Goal: Information Seeking & Learning: Learn about a topic

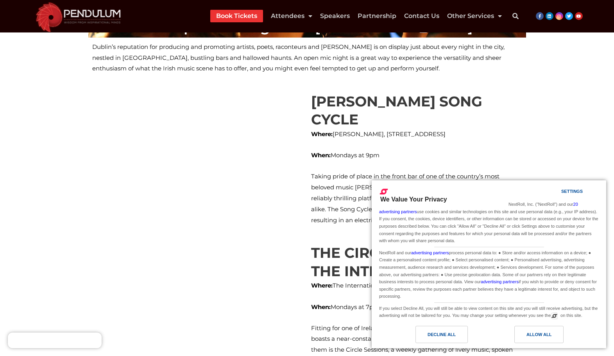
scroll to position [235, 0]
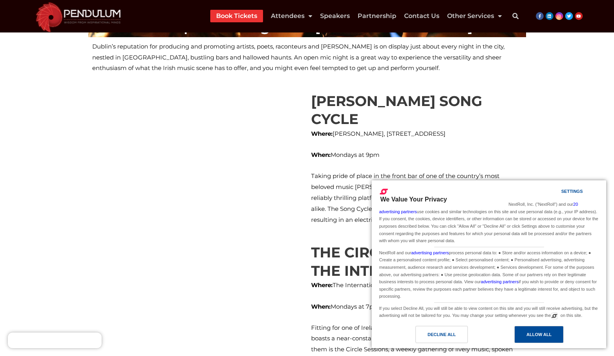
click at [535, 337] on div "Allow All" at bounding box center [539, 334] width 25 height 9
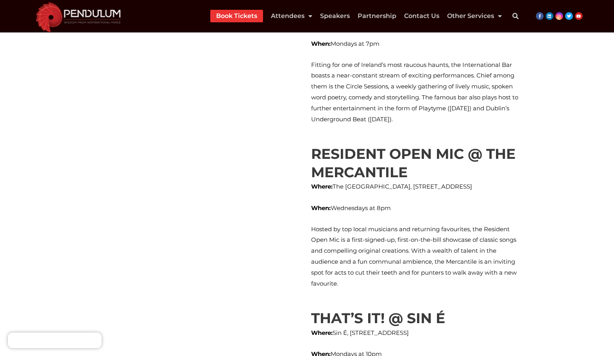
scroll to position [509, 0]
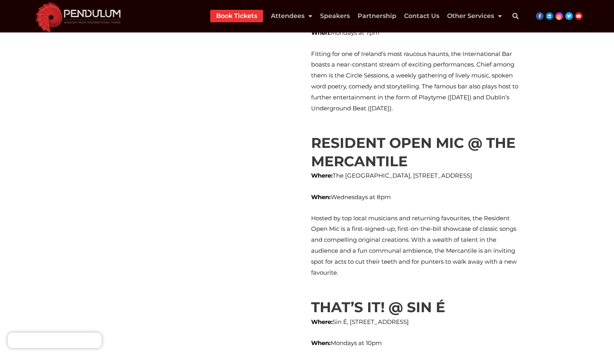
click at [449, 192] on p "When: Wednesdays at 8pm" at bounding box center [416, 197] width 211 height 11
click at [395, 213] on p "Hosted by top local musicians and returning favourites, the Resident Open Mic i…" at bounding box center [416, 245] width 211 height 65
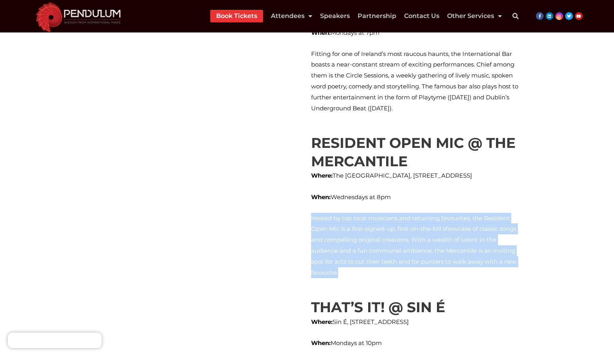
click at [395, 213] on p "Hosted by top local musicians and returning favourites, the Resident Open Mic i…" at bounding box center [416, 245] width 211 height 65
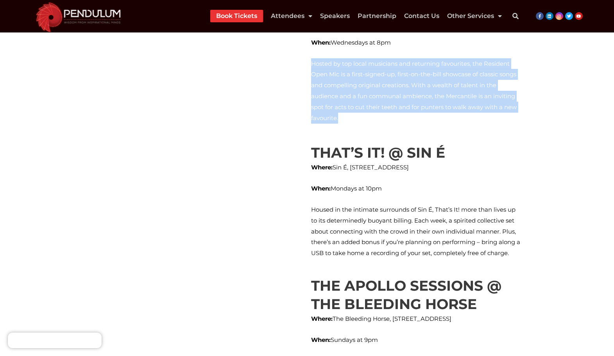
scroll to position [665, 0]
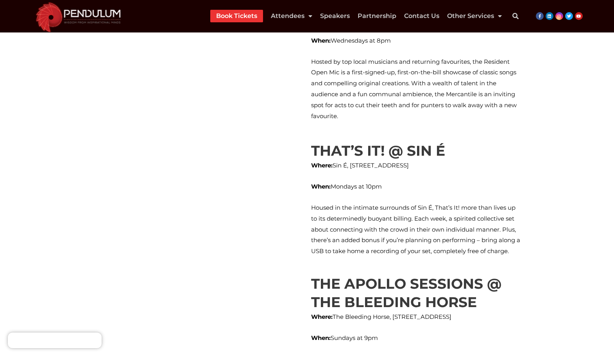
click at [395, 202] on p "Housed in the intimate surrounds of Sin É, That’s It! more than lives up to its…" at bounding box center [416, 229] width 211 height 54
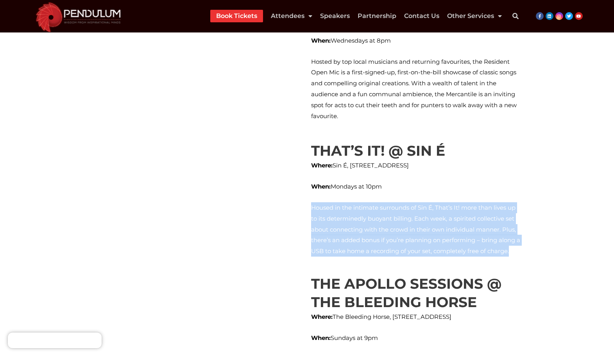
click at [395, 202] on p "Housed in the intimate surrounds of Sin É, That’s It! more than lives up to its…" at bounding box center [416, 229] width 211 height 54
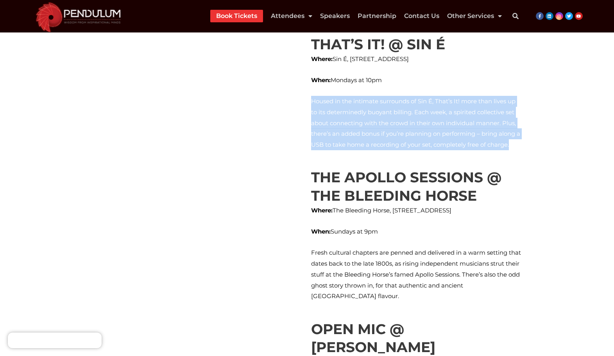
scroll to position [782, 0]
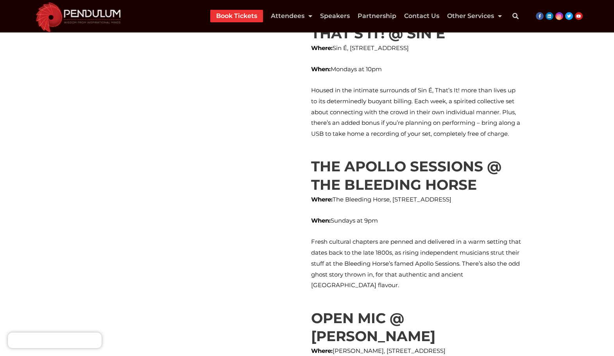
click at [375, 195] on div "THE APOLLO SESSIONS @ THE BLEEDING HORSE Where: The Bleeding Horse, [STREET_ADD…" at bounding box center [416, 223] width 211 height 133
click at [370, 236] on p "Fresh cultural chapters are penned and delivered in a warm setting that dates b…" at bounding box center [416, 263] width 211 height 54
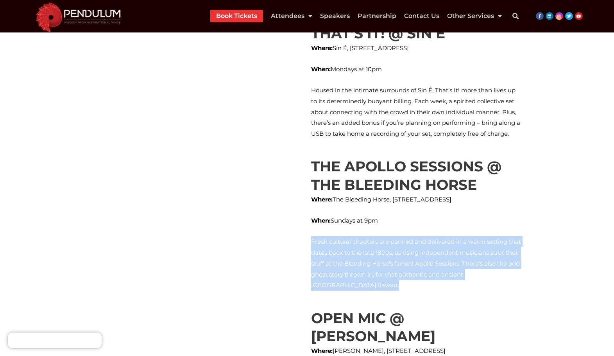
click at [370, 236] on p "Fresh cultural chapters are penned and delivered in a warm setting that dates b…" at bounding box center [416, 263] width 211 height 54
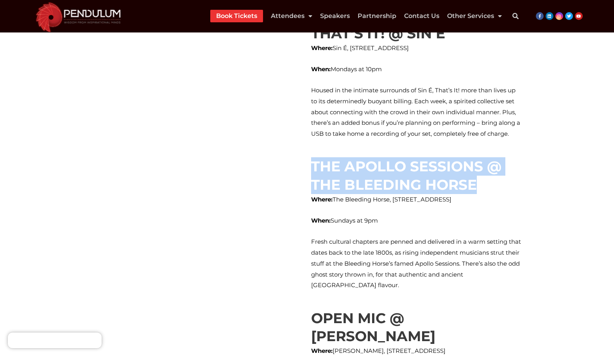
drag, startPoint x: 306, startPoint y: 130, endPoint x: 489, endPoint y: 149, distance: 184.3
click at [489, 153] on div "THE APOLLO SESSIONS @ THE BLEEDING HORSE Where: The Bleeding Horse, [STREET_ADD…" at bounding box center [307, 228] width 438 height 151
copy div "THE APOLLO SESSIONS @ THE BLEEDING HORSE"
